Goal: Transaction & Acquisition: Purchase product/service

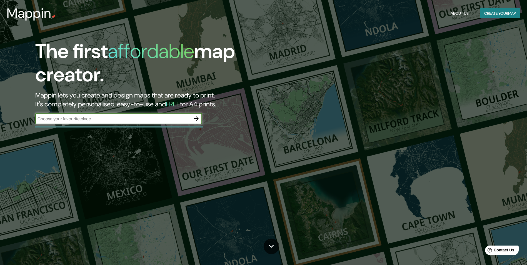
click at [198, 117] on icon "button" at bounding box center [196, 118] width 7 height 7
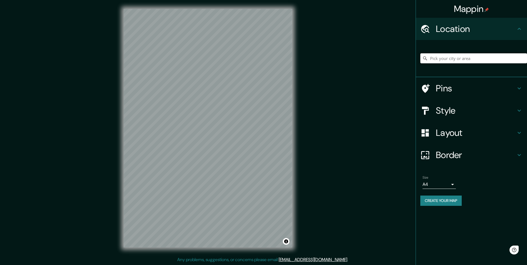
click at [447, 56] on input "Pick your city or area" at bounding box center [474, 58] width 107 height 10
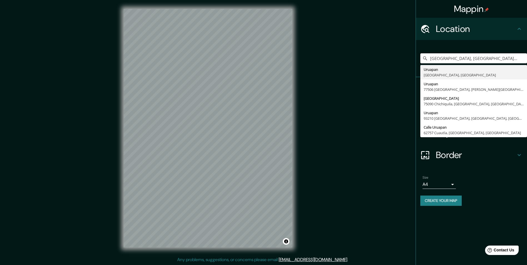
type input "[GEOGRAPHIC_DATA], [GEOGRAPHIC_DATA], [GEOGRAPHIC_DATA]"
click at [383, 153] on div "Mappin Location [GEOGRAPHIC_DATA], [GEOGRAPHIC_DATA], [GEOGRAPHIC_DATA] [GEOGRA…" at bounding box center [263, 133] width 527 height 266
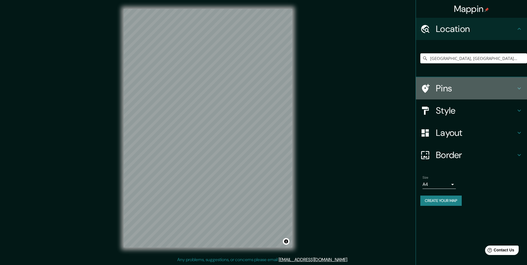
click at [458, 87] on h4 "Pins" at bounding box center [476, 88] width 80 height 11
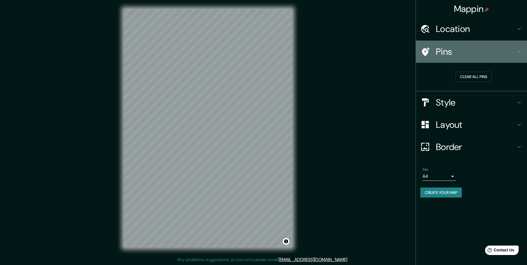
drag, startPoint x: 470, startPoint y: 51, endPoint x: 475, endPoint y: 85, distance: 35.0
click at [470, 51] on h4 "Pins" at bounding box center [476, 51] width 80 height 11
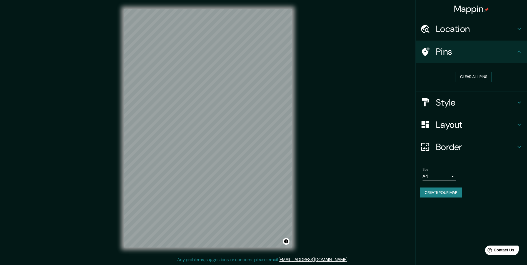
click at [469, 108] on div "Style" at bounding box center [471, 102] width 111 height 22
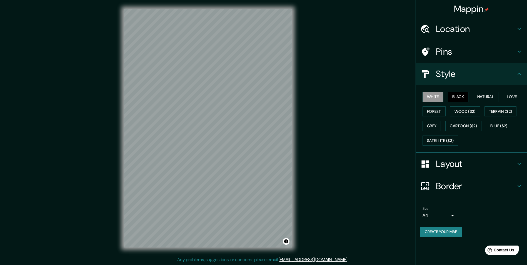
click at [462, 96] on button "Black" at bounding box center [458, 97] width 21 height 10
click at [434, 94] on div "White Black Natural Love Forest Wood ($2) Terrain ($2) Grey Cartoon ($2) Blue (…" at bounding box center [474, 119] width 107 height 58
click at [433, 95] on button "White" at bounding box center [433, 97] width 21 height 10
click at [496, 98] on button "Natural" at bounding box center [486, 97] width 26 height 10
click at [517, 102] on div "White Black Natural Love Forest Wood ($2) Terrain ($2) Grey Cartoon ($2) Blue (…" at bounding box center [474, 119] width 107 height 58
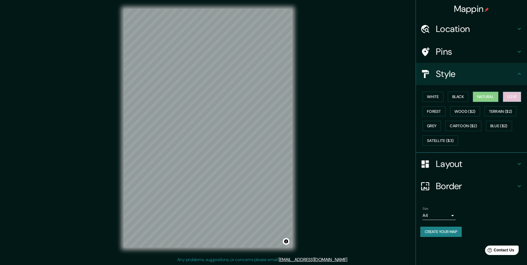
click at [518, 101] on button "Love" at bounding box center [512, 97] width 18 height 10
click at [442, 110] on button "Forest" at bounding box center [434, 111] width 23 height 10
click at [491, 98] on button "Natural" at bounding box center [486, 97] width 26 height 10
click at [474, 111] on button "Wood ($2)" at bounding box center [465, 111] width 30 height 10
click at [504, 109] on button "Terrain ($2)" at bounding box center [501, 111] width 32 height 10
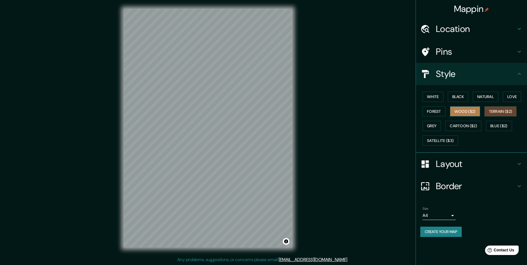
click at [480, 110] on button "Wood ($2)" at bounding box center [465, 111] width 30 height 10
click at [489, 110] on button "Terrain ($2)" at bounding box center [501, 111] width 32 height 10
click at [436, 125] on button "Grey" at bounding box center [432, 126] width 18 height 10
click at [462, 122] on button "Cartoon ($2)" at bounding box center [464, 126] width 36 height 10
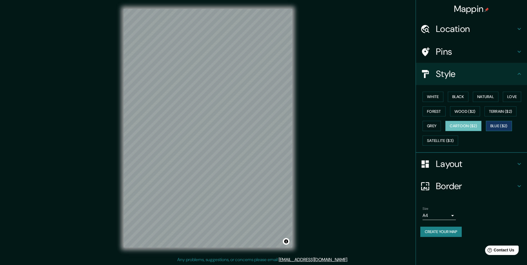
click at [499, 125] on button "Blue ($2)" at bounding box center [499, 126] width 26 height 10
click at [449, 143] on button "Satellite ($3)" at bounding box center [441, 141] width 36 height 10
click at [470, 124] on button "Cartoon ($2)" at bounding box center [464, 126] width 36 height 10
click at [464, 98] on button "Black" at bounding box center [458, 97] width 21 height 10
click at [485, 99] on button "Natural" at bounding box center [486, 97] width 26 height 10
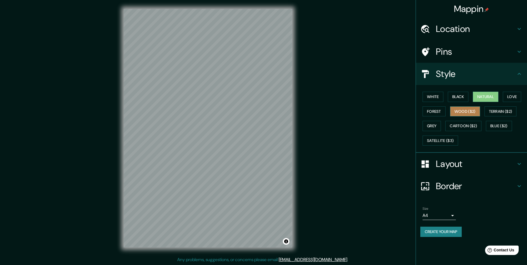
click at [468, 113] on button "Wood ($2)" at bounding box center [465, 111] width 30 height 10
click at [464, 98] on button "Black" at bounding box center [458, 97] width 21 height 10
click at [474, 78] on h4 "Style" at bounding box center [476, 73] width 80 height 11
click at [518, 77] on icon at bounding box center [519, 74] width 7 height 7
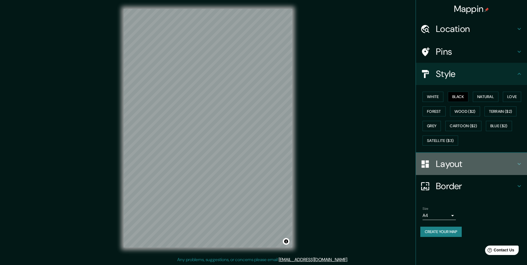
click at [490, 159] on h4 "Layout" at bounding box center [476, 163] width 80 height 11
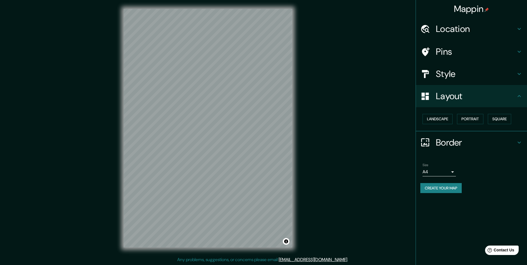
click at [490, 100] on h4 "Layout" at bounding box center [476, 96] width 80 height 11
click at [499, 122] on button "Square" at bounding box center [499, 119] width 23 height 10
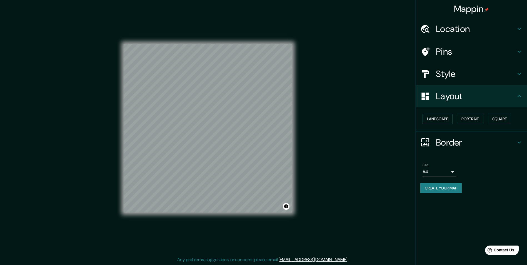
click at [462, 143] on h4 "Border" at bounding box center [476, 142] width 80 height 11
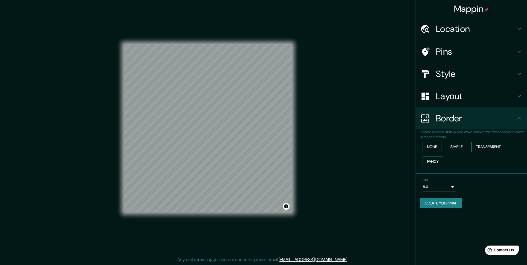
click at [481, 148] on button "Transparent" at bounding box center [489, 147] width 34 height 10
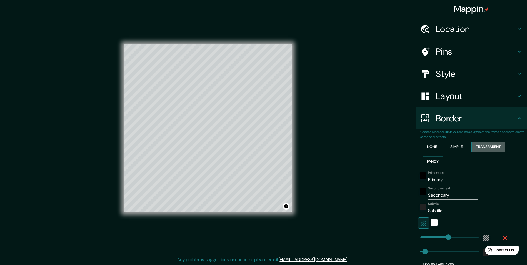
click at [480, 147] on button "Transparent" at bounding box center [489, 147] width 34 height 10
type input "291"
type input "49"
click at [433, 149] on button "None" at bounding box center [432, 147] width 19 height 10
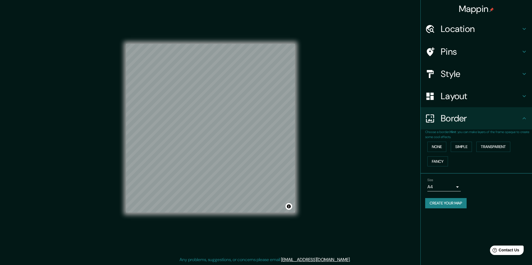
click at [445, 185] on body "Mappin Location [GEOGRAPHIC_DATA], [GEOGRAPHIC_DATA], [GEOGRAPHIC_DATA] [GEOGRA…" at bounding box center [266, 132] width 532 height 265
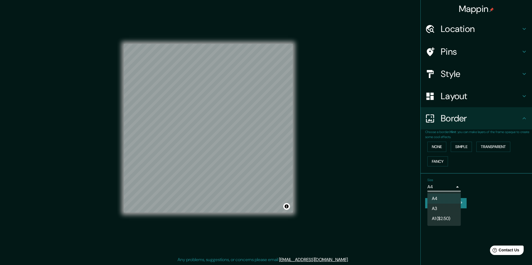
click at [455, 190] on div at bounding box center [266, 132] width 532 height 265
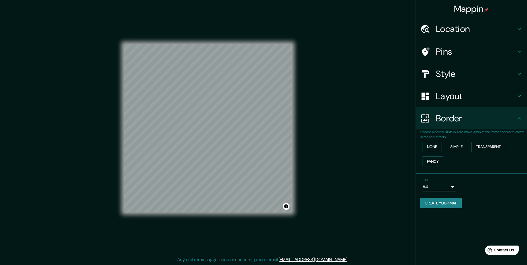
click at [453, 203] on button "Create your map" at bounding box center [441, 203] width 41 height 10
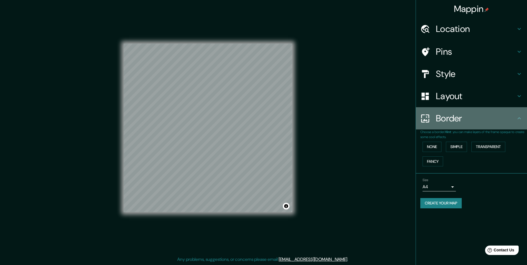
click at [446, 122] on h4 "Border" at bounding box center [476, 118] width 80 height 11
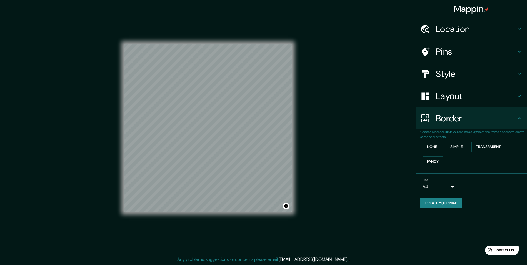
click at [446, 120] on h4 "Border" at bounding box center [476, 118] width 80 height 11
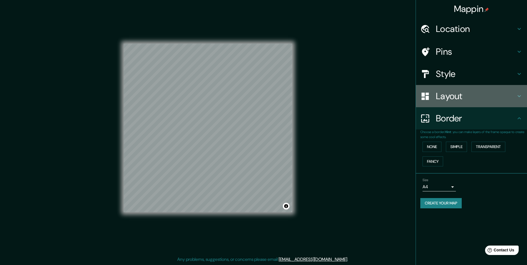
click at [458, 98] on h4 "Layout" at bounding box center [476, 96] width 80 height 11
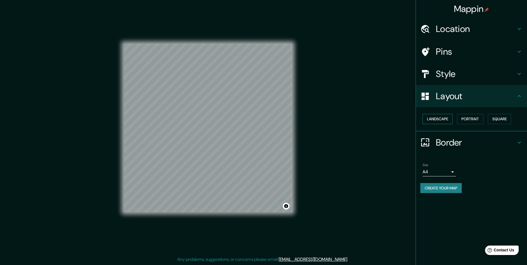
click at [441, 122] on button "Landscape" at bounding box center [438, 119] width 30 height 10
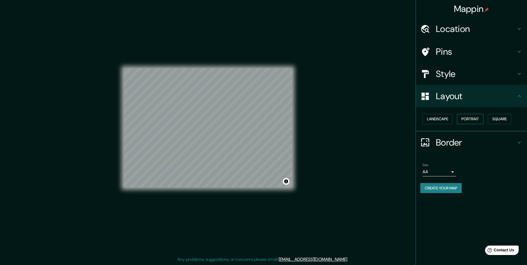
click at [468, 118] on button "Portrait" at bounding box center [470, 119] width 26 height 10
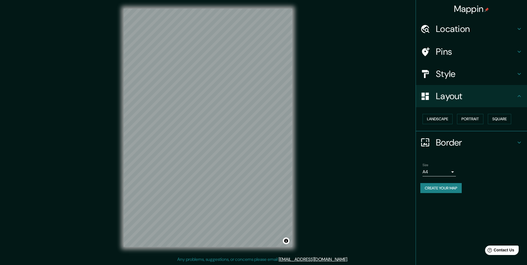
click at [441, 47] on h4 "Pins" at bounding box center [476, 51] width 80 height 11
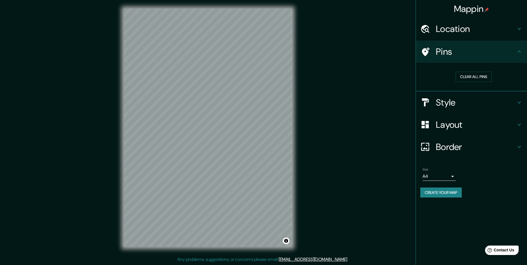
click at [455, 99] on h4 "Style" at bounding box center [476, 102] width 80 height 11
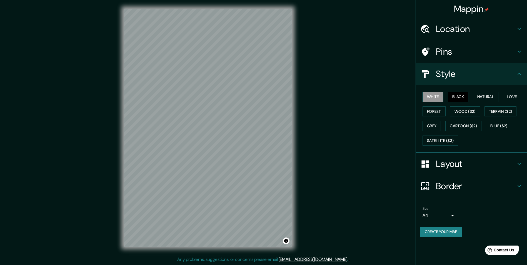
click at [439, 98] on button "White" at bounding box center [433, 97] width 21 height 10
click at [447, 231] on button "Create your map" at bounding box center [441, 232] width 41 height 10
drag, startPoint x: 438, startPoint y: 194, endPoint x: 453, endPoint y: 187, distance: 17.2
click at [437, 194] on div "Border" at bounding box center [471, 186] width 111 height 22
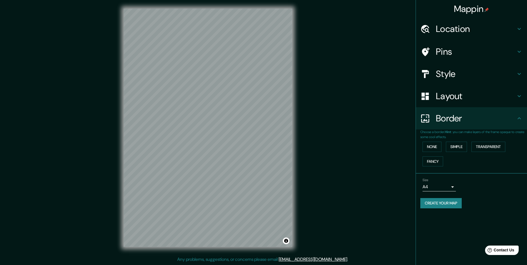
click at [467, 102] on div "Layout" at bounding box center [471, 96] width 111 height 22
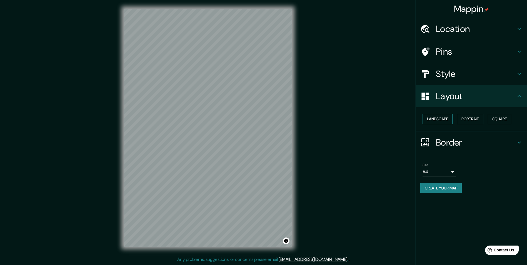
click at [450, 117] on button "Landscape" at bounding box center [438, 119] width 30 height 10
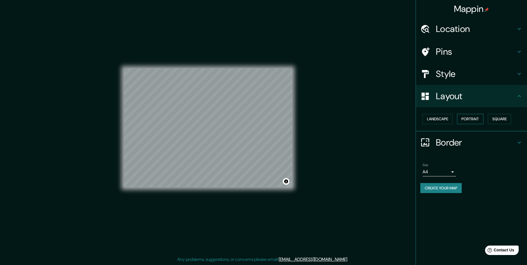
click at [470, 119] on button "Portrait" at bounding box center [470, 119] width 26 height 10
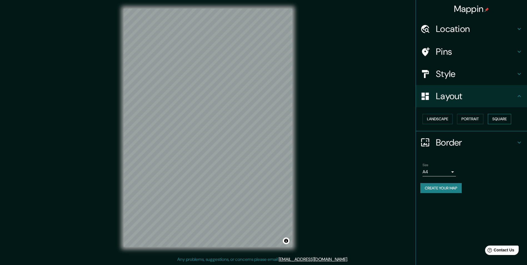
click at [501, 123] on button "Square" at bounding box center [499, 119] width 23 height 10
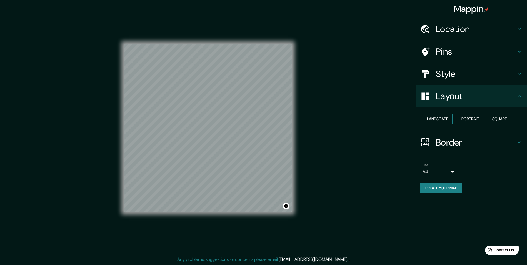
click at [437, 121] on button "Landscape" at bounding box center [438, 119] width 30 height 10
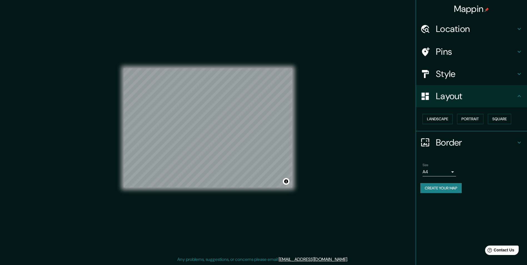
scroll to position [0, 0]
click at [381, 135] on div "Mappin Location [GEOGRAPHIC_DATA], [GEOGRAPHIC_DATA], [GEOGRAPHIC_DATA] [GEOGRA…" at bounding box center [263, 133] width 527 height 266
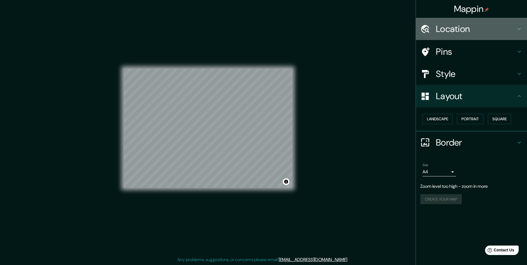
click at [467, 26] on h4 "Location" at bounding box center [476, 28] width 80 height 11
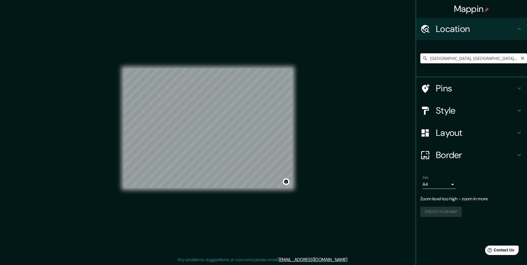
click at [493, 58] on input "[GEOGRAPHIC_DATA], [GEOGRAPHIC_DATA], [GEOGRAPHIC_DATA]" at bounding box center [474, 58] width 107 height 10
click at [522, 58] on icon "Clear" at bounding box center [523, 58] width 4 height 4
click at [466, 61] on input "Pick your city or area" at bounding box center [474, 58] width 107 height 10
paste input "u"
type input "[GEOGRAPHIC_DATA], [GEOGRAPHIC_DATA], [GEOGRAPHIC_DATA]"
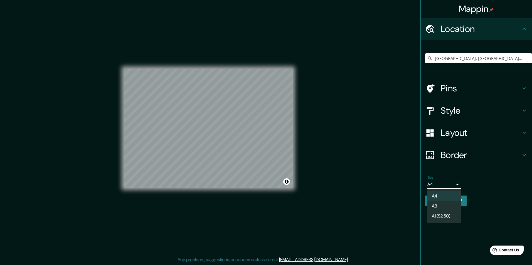
click at [438, 185] on body "Mappin Location [GEOGRAPHIC_DATA], [GEOGRAPHIC_DATA], [GEOGRAPHIC_DATA] [GEOGRA…" at bounding box center [266, 132] width 532 height 265
click at [444, 197] on li "A4" at bounding box center [443, 196] width 33 height 10
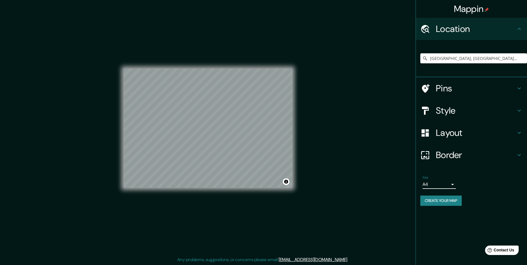
click at [449, 200] on button "Create your map" at bounding box center [441, 201] width 41 height 10
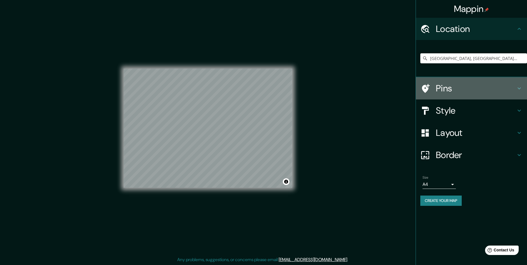
click at [460, 82] on div "Pins" at bounding box center [471, 88] width 111 height 22
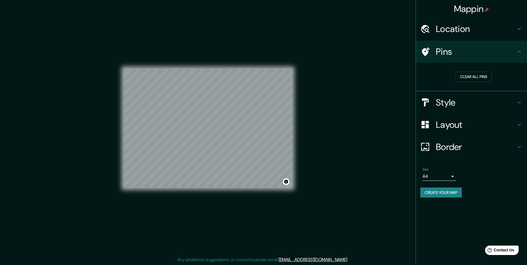
click at [463, 48] on h4 "Pins" at bounding box center [476, 51] width 80 height 11
click at [460, 55] on h4 "Pins" at bounding box center [476, 51] width 80 height 11
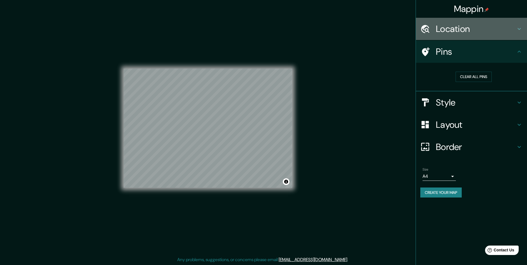
click at [460, 28] on h4 "Location" at bounding box center [476, 28] width 80 height 11
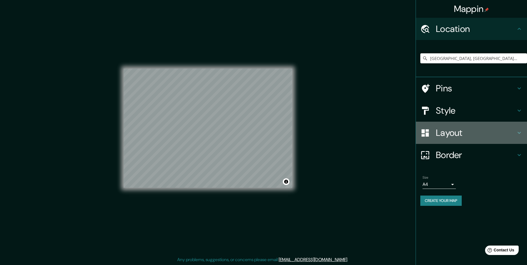
click at [464, 135] on h4 "Layout" at bounding box center [476, 132] width 80 height 11
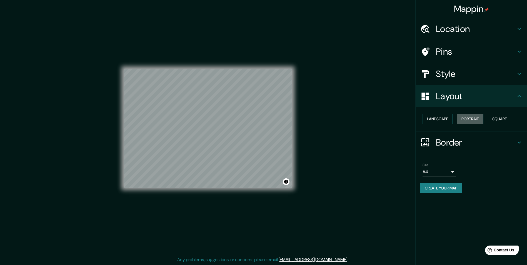
click at [473, 116] on button "Portrait" at bounding box center [470, 119] width 26 height 10
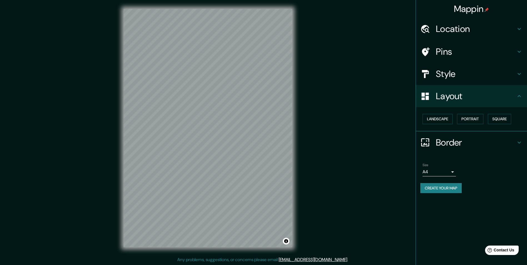
click at [446, 186] on button "Create your map" at bounding box center [441, 188] width 41 height 10
